Goal: Task Accomplishment & Management: Complete application form

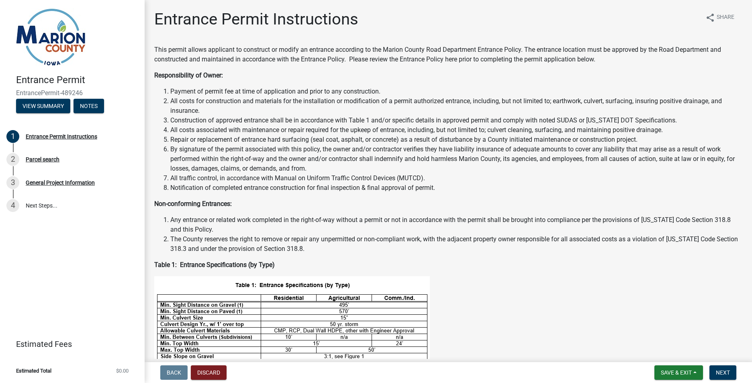
scroll to position [233, 0]
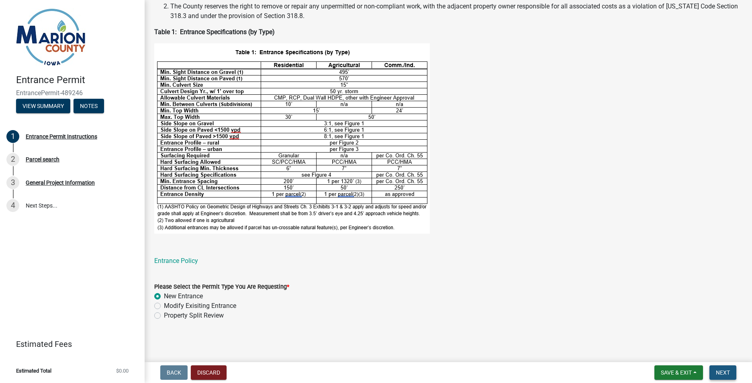
click at [723, 372] on span "Next" at bounding box center [722, 372] width 14 height 6
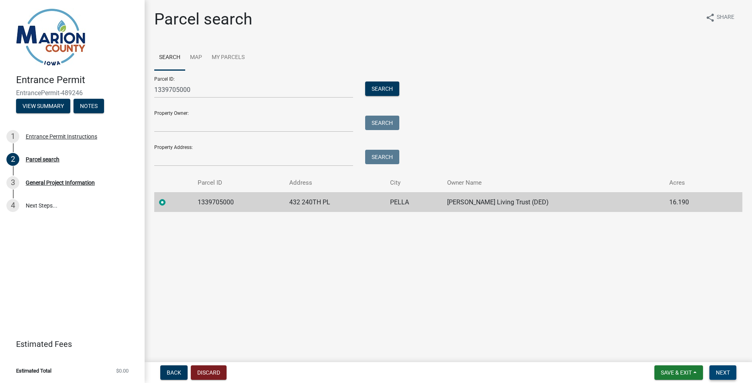
click at [724, 373] on span "Next" at bounding box center [722, 372] width 14 height 6
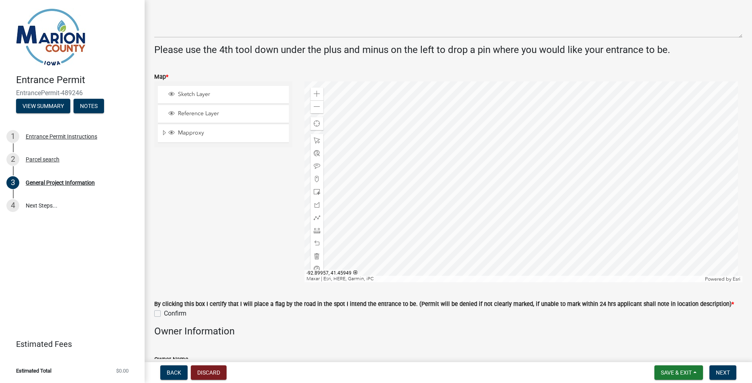
scroll to position [265, 0]
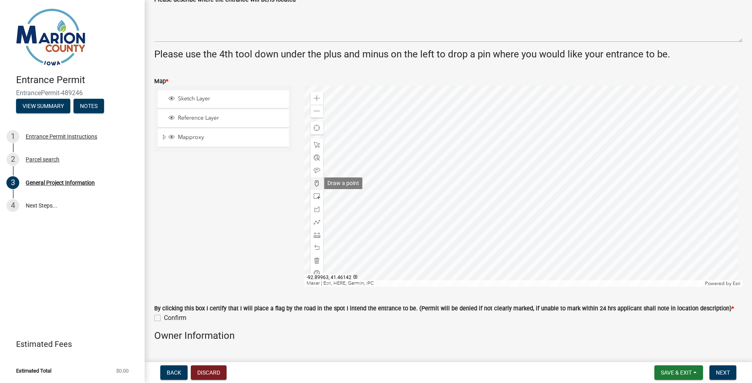
click at [318, 183] on span at bounding box center [317, 183] width 6 height 6
click at [463, 167] on div at bounding box center [523, 186] width 438 height 201
click at [164, 319] on label "Confirm" at bounding box center [175, 318] width 22 height 10
click at [164, 318] on input "Confirm" at bounding box center [166, 315] width 5 height 5
checkbox input "true"
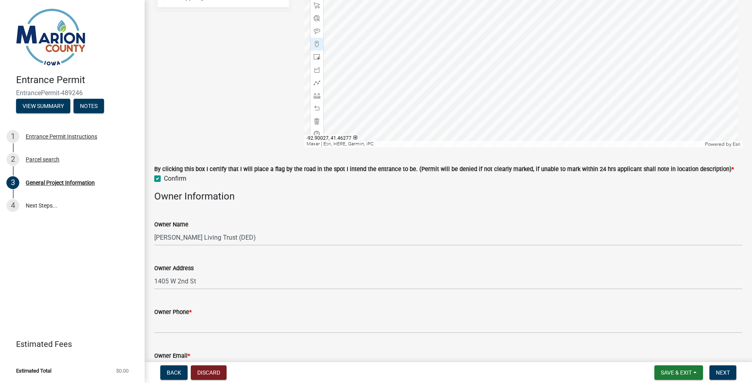
scroll to position [426, 0]
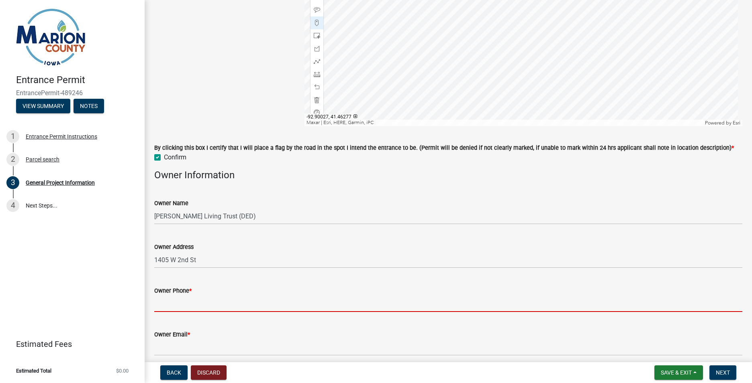
click at [205, 305] on input "Owner Phone *" at bounding box center [448, 303] width 588 height 16
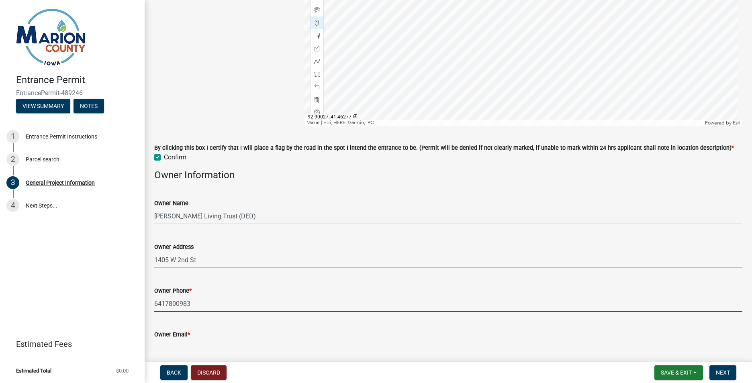
scroll to position [466, 0]
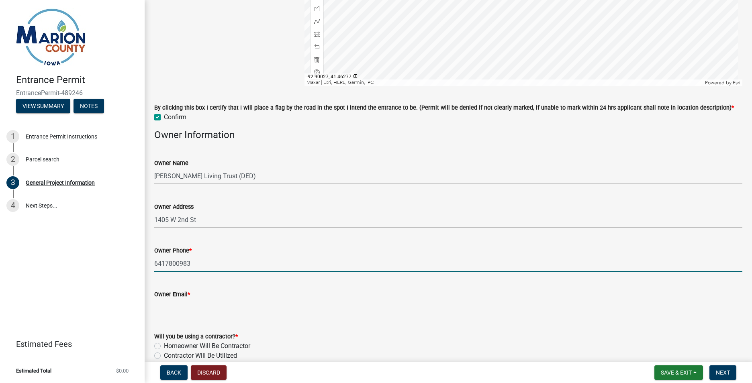
type input "6417800983"
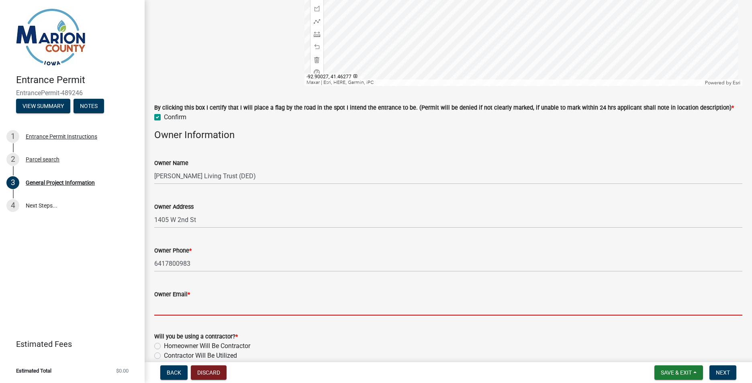
click at [178, 310] on input "Owner Email *" at bounding box center [448, 307] width 588 height 16
type input "[EMAIL_ADDRESS][DOMAIN_NAME]"
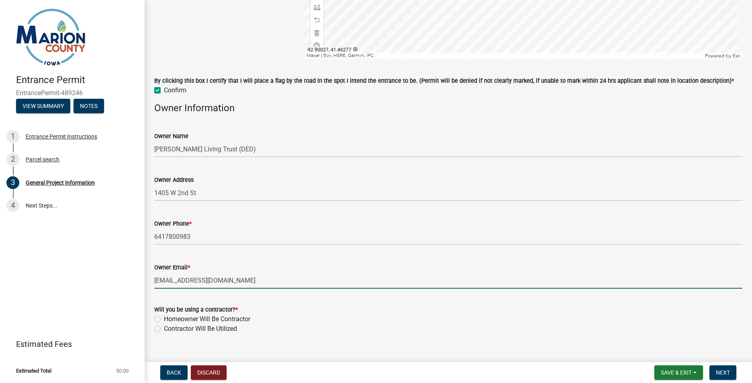
scroll to position [506, 0]
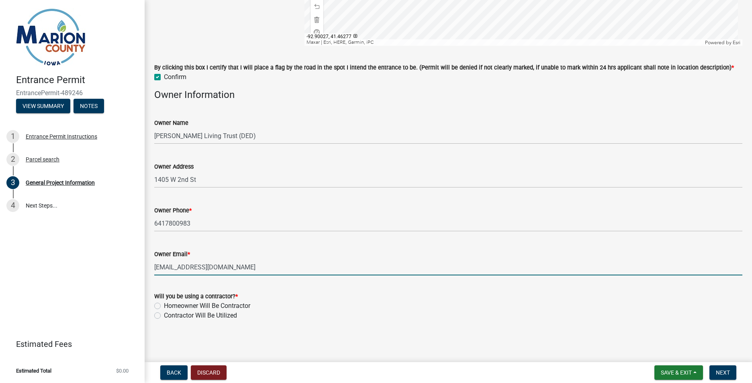
click at [164, 317] on label "Contractor Will Be Utilized" at bounding box center [200, 316] width 73 height 10
click at [164, 316] on input "Contractor Will Be Utilized" at bounding box center [166, 313] width 5 height 5
radio input "true"
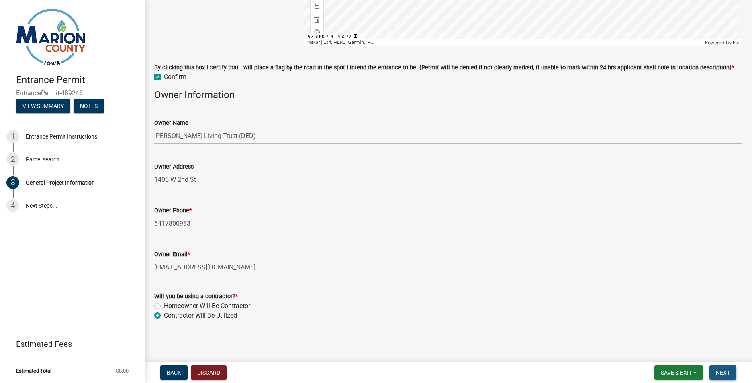
click at [721, 373] on span "Next" at bounding box center [722, 372] width 14 height 6
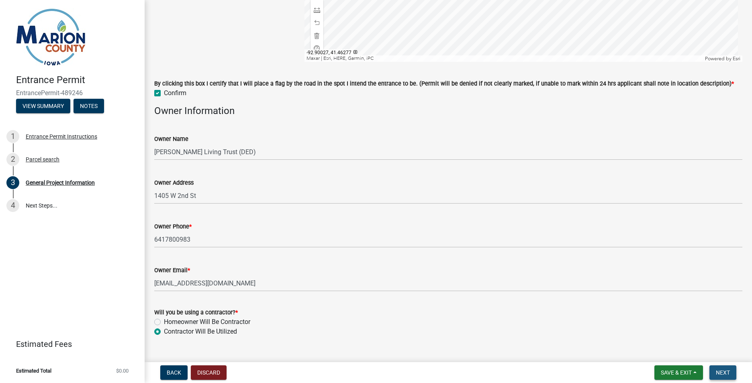
scroll to position [522, 0]
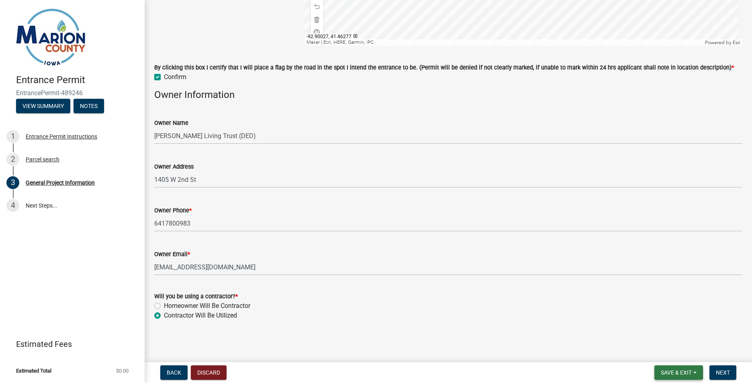
click at [682, 373] on span "Save & Exit" at bounding box center [675, 372] width 31 height 6
click at [675, 351] on button "Save & Exit" at bounding box center [670, 351] width 64 height 19
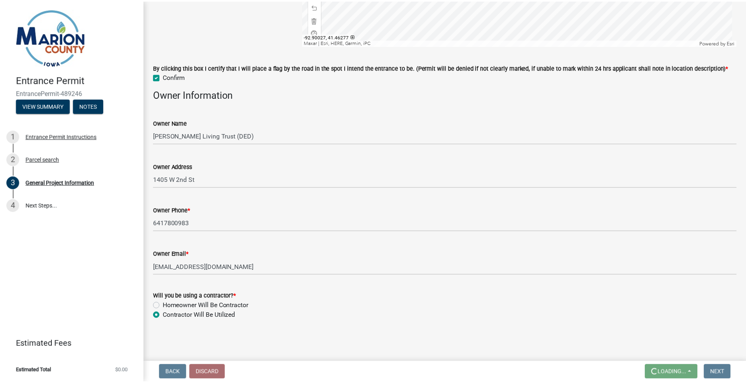
scroll to position [0, 0]
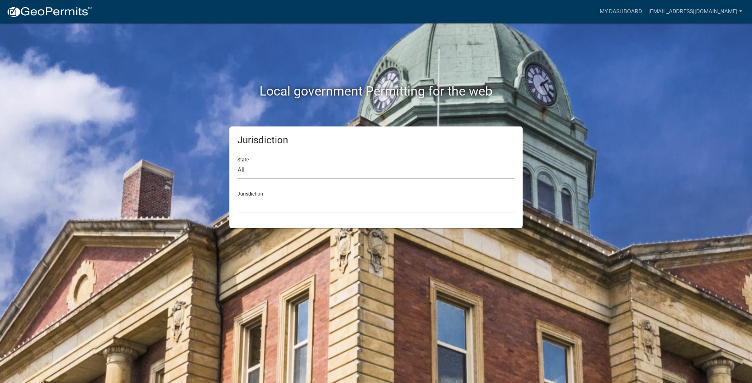
click at [253, 168] on select "All [US_STATE] [US_STATE] [US_STATE] [US_STATE] [US_STATE] [US_STATE] [US_STATE…" at bounding box center [375, 170] width 277 height 16
select select "[US_STATE]"
click at [237, 162] on select "All [US_STATE] [US_STATE] [US_STATE] [US_STATE] [US_STATE] [US_STATE] [US_STATE…" at bounding box center [375, 170] width 277 height 16
click at [246, 204] on select "[GEOGRAPHIC_DATA], [US_STATE] [GEOGRAPHIC_DATA], [US_STATE] [GEOGRAPHIC_DATA], …" at bounding box center [375, 204] width 277 height 16
